Goal: Transaction & Acquisition: Purchase product/service

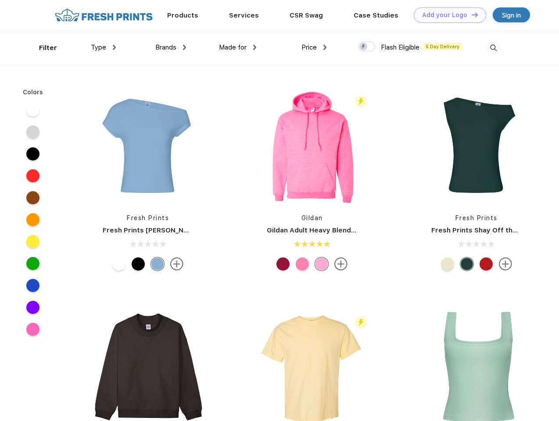
click at [447, 15] on link "Add your Logo Design Tool" at bounding box center [450, 14] width 72 height 15
click at [0, 0] on div "Design Tool" at bounding box center [0, 0] width 0 height 0
click at [471, 14] on link "Add your Logo Design Tool" at bounding box center [450, 14] width 72 height 15
click at [42, 48] on div "Filter" at bounding box center [48, 48] width 18 height 10
click at [104, 47] on span "Type" at bounding box center [98, 47] width 15 height 8
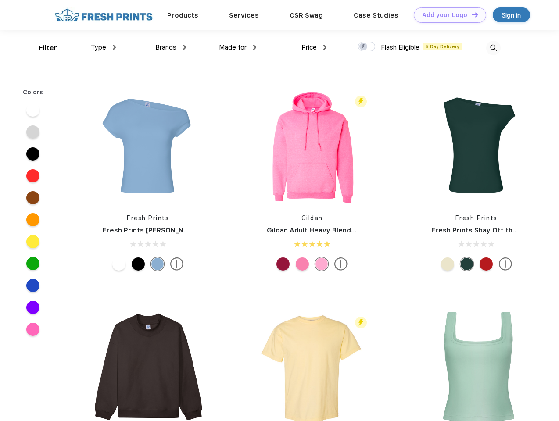
click at [171, 47] on span "Brands" at bounding box center [165, 47] width 21 height 8
click at [238, 47] on span "Made for" at bounding box center [233, 47] width 28 height 8
click at [314, 47] on span "Price" at bounding box center [308, 47] width 15 height 8
click at [367, 47] on div at bounding box center [366, 47] width 17 height 10
click at [364, 47] on input "checkbox" at bounding box center [361, 44] width 6 height 6
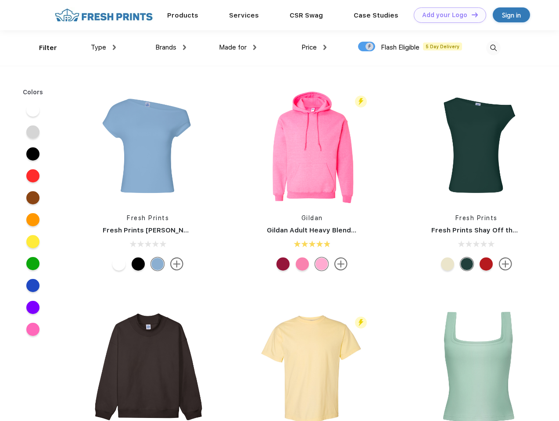
click at [493, 48] on img at bounding box center [493, 48] width 14 height 14
